Goal: Find specific page/section: Find specific page/section

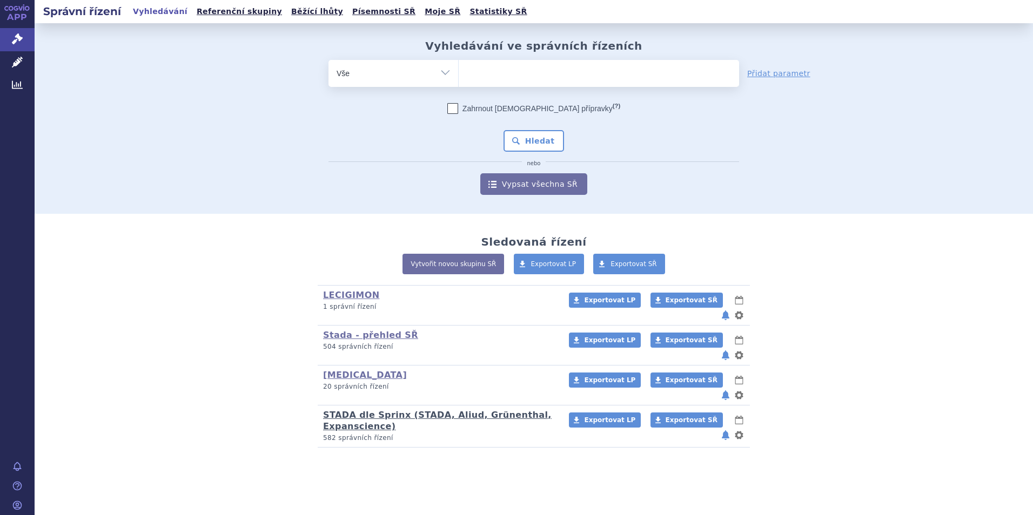
click at [365, 410] on link "STADA dle Sprinx (STADA, Aliud, Grünenthal, Expanscience)" at bounding box center [437, 421] width 228 height 22
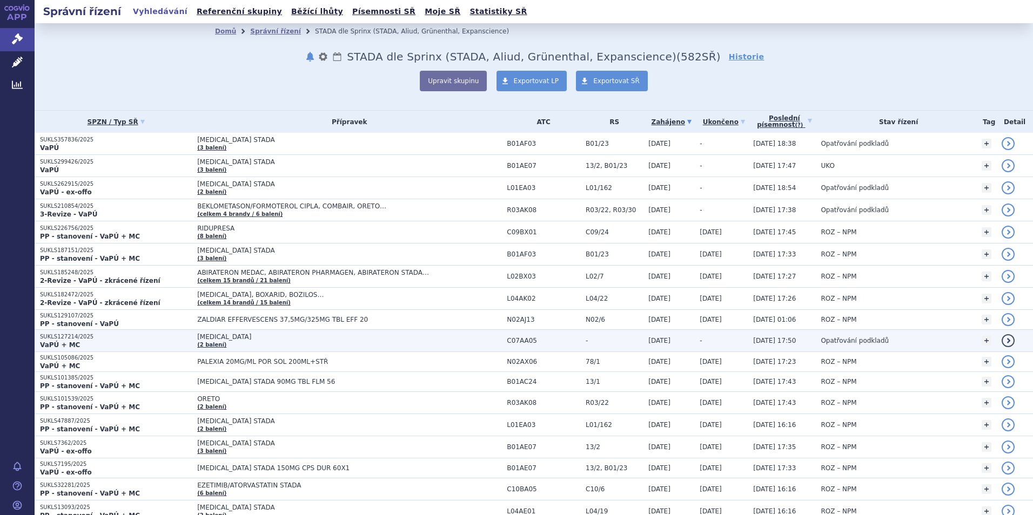
click at [197, 338] on span "[MEDICAL_DATA]" at bounding box center [332, 337] width 270 height 8
